Goal: Task Accomplishment & Management: Complete application form

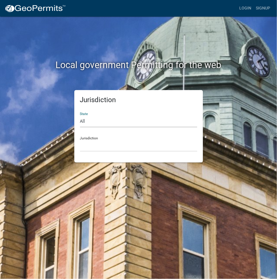
drag, startPoint x: 82, startPoint y: 121, endPoint x: 97, endPoint y: 121, distance: 14.9
click at [82, 121] on select "All [US_STATE] [US_STATE] [US_STATE] [US_STATE] [US_STATE] [US_STATE] [US_STATE…" at bounding box center [138, 121] width 117 height 12
select select "[US_STATE]"
click at [80, 115] on select "All [US_STATE] [US_STATE] [US_STATE] [US_STATE] [US_STATE] [US_STATE] [US_STATE…" at bounding box center [138, 121] width 117 height 12
click at [104, 145] on select "[GEOGRAPHIC_DATA], [US_STATE][PERSON_NAME][GEOGRAPHIC_DATA], [US_STATE][PERSON_…" at bounding box center [138, 146] width 117 height 12
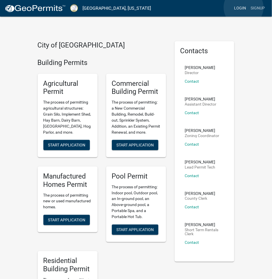
click at [244, 7] on link "Login" at bounding box center [240, 8] width 17 height 11
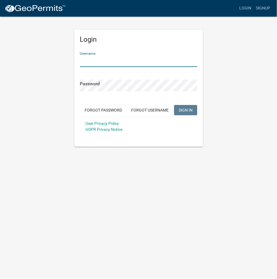
click at [113, 61] on input "Username" at bounding box center [138, 61] width 117 height 12
type input "[PERSON_NAME] oconee"
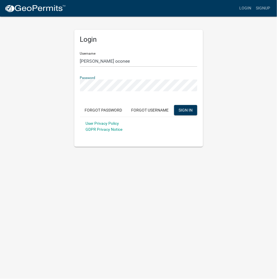
click at [174, 105] on button "SIGN IN" at bounding box center [185, 110] width 23 height 10
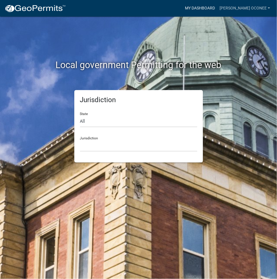
click at [217, 6] on link "My Dashboard" at bounding box center [200, 8] width 35 height 11
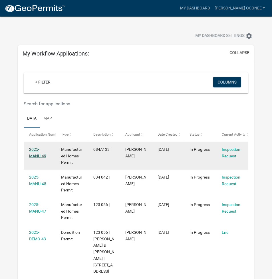
click at [37, 156] on link "2025-MANU-49" at bounding box center [37, 152] width 17 height 11
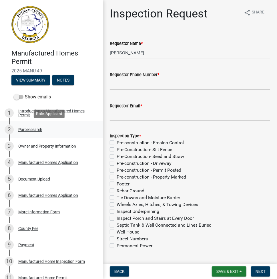
click at [35, 127] on div "Parcel search" at bounding box center [30, 129] width 24 height 4
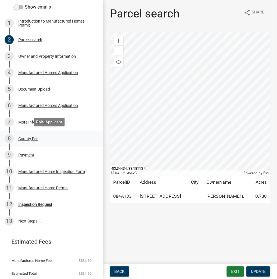
scroll to position [90, 0]
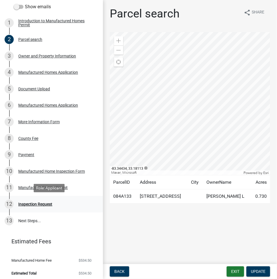
click at [47, 203] on div "Inspection Request" at bounding box center [35, 204] width 34 height 4
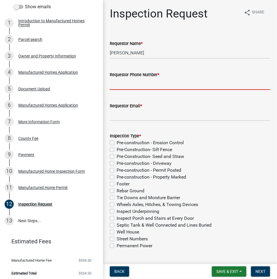
click at [179, 81] on input "Requestor Phone Number *" at bounding box center [190, 84] width 160 height 12
type input "7064760084"
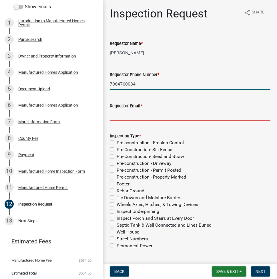
type input "[EMAIL_ADDRESS][DOMAIN_NAME]"
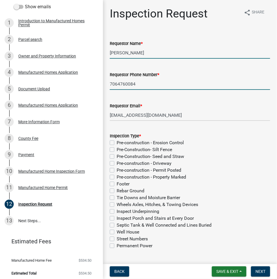
click at [151, 55] on input "[PERSON_NAME]" at bounding box center [190, 53] width 160 height 12
type input "L"
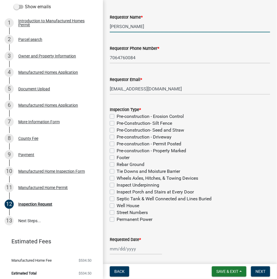
scroll to position [60, 0]
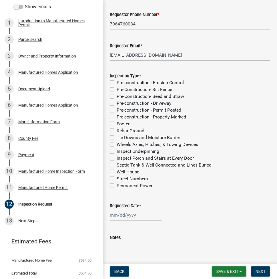
type input "[PERSON_NAME]"
click at [117, 123] on label "Footer" at bounding box center [123, 123] width 13 height 7
click at [117, 123] on input "Footer" at bounding box center [119, 122] width 4 height 4
checkbox input "true"
checkbox input "false"
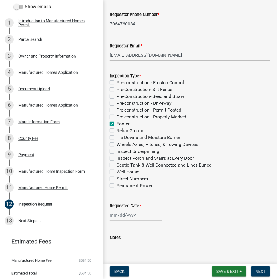
checkbox input "false"
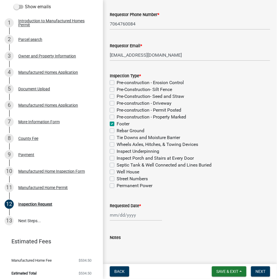
checkbox input "true"
checkbox input "false"
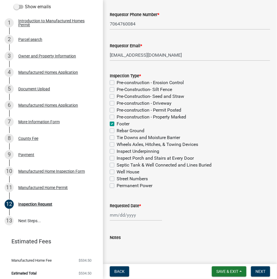
checkbox input "false"
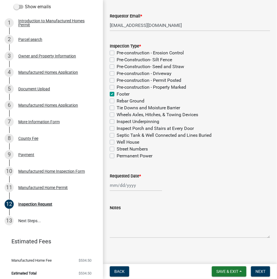
scroll to position [90, 0]
click at [131, 184] on div at bounding box center [136, 185] width 52 height 12
select select "10"
select select "2025"
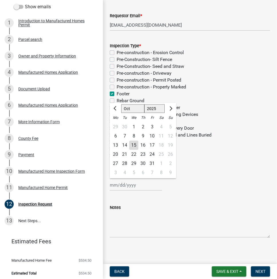
click at [134, 144] on div "15" at bounding box center [133, 145] width 9 height 9
type input "[DATE]"
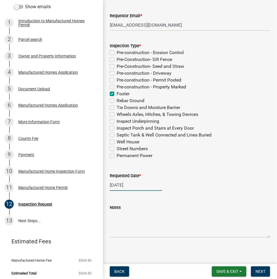
click at [136, 187] on div "[DATE]" at bounding box center [136, 185] width 52 height 12
select select "10"
select select "2025"
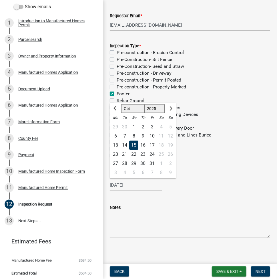
click at [143, 145] on div "16" at bounding box center [142, 145] width 9 height 9
type input "[DATE]"
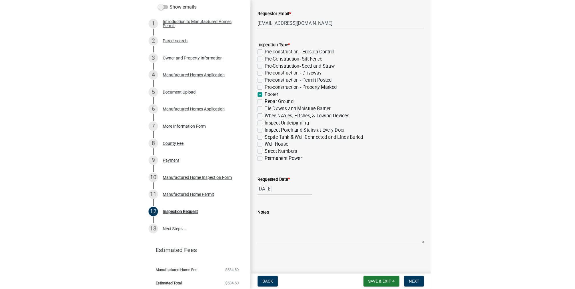
scroll to position [82, 0]
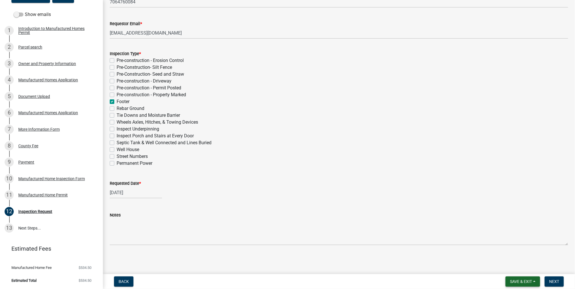
click at [277, 278] on span "Save & Exit" at bounding box center [521, 281] width 22 height 5
click at [277, 278] on span "Next" at bounding box center [554, 281] width 10 height 5
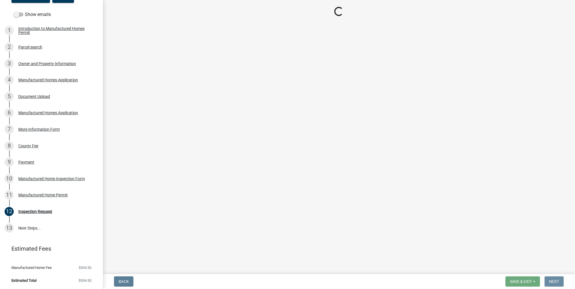
scroll to position [0, 0]
